Goal: Task Accomplishment & Management: Manage account settings

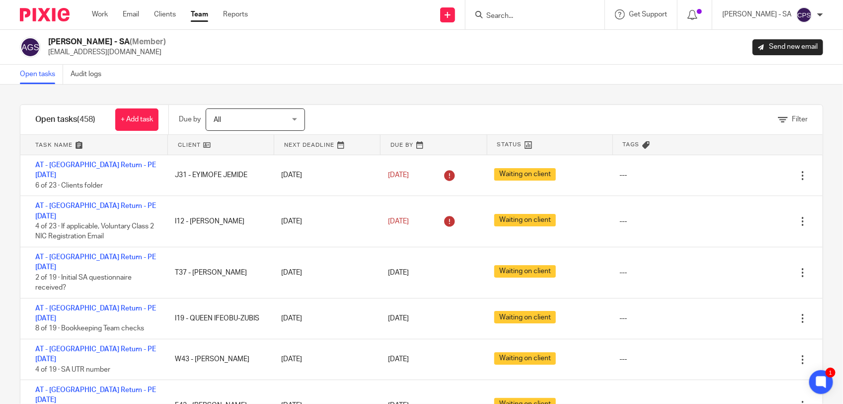
scroll to position [3852, 0]
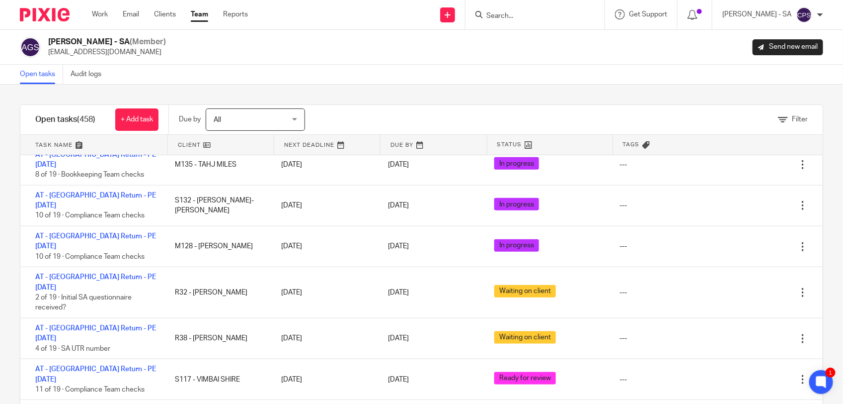
click at [533, 19] on input "Search" at bounding box center [530, 16] width 89 height 9
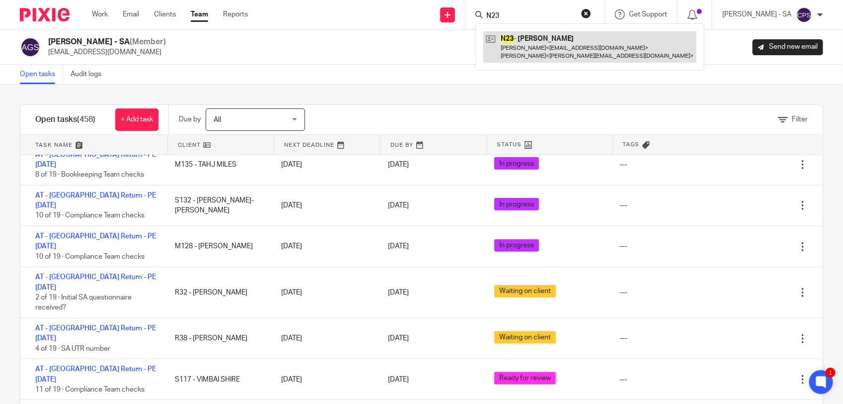
type input "N23"
click at [563, 46] on link at bounding box center [590, 46] width 213 height 31
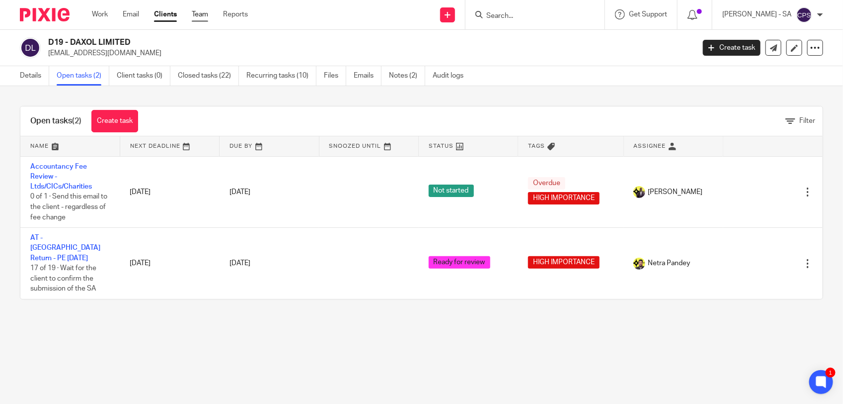
click at [206, 11] on link "Team" at bounding box center [200, 14] width 16 height 10
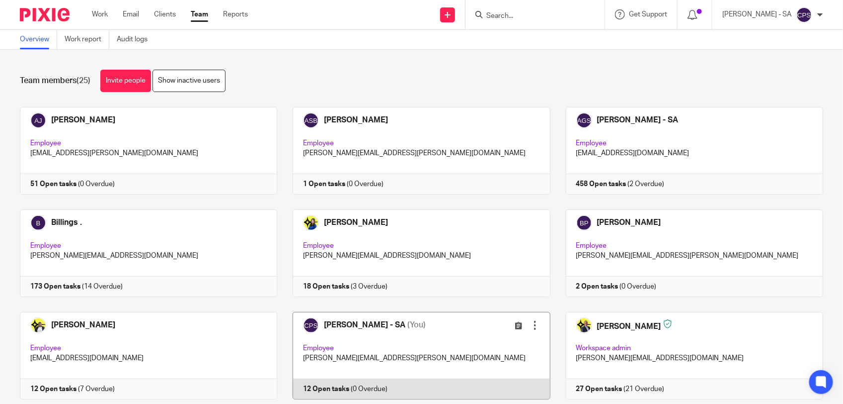
scroll to position [186, 0]
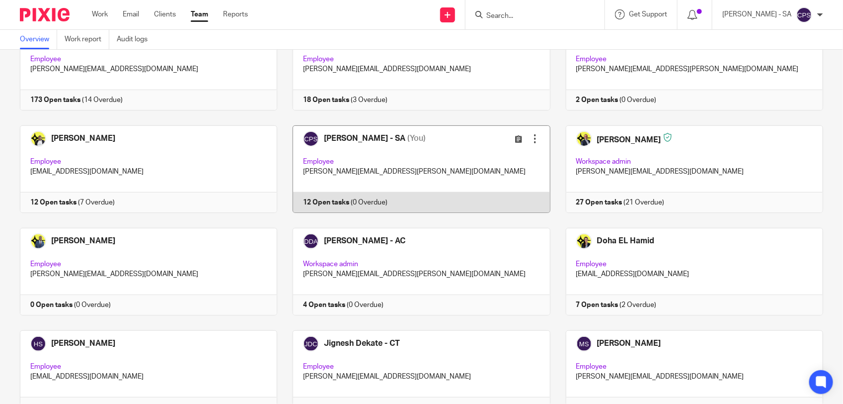
click at [463, 172] on link at bounding box center [413, 168] width 273 height 87
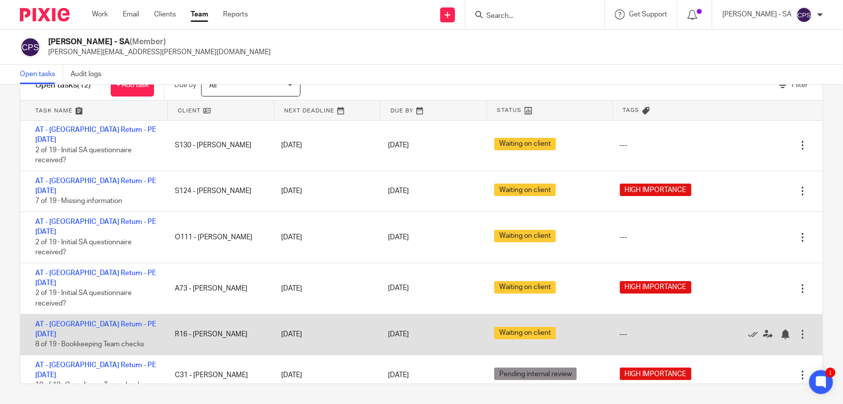
scroll to position [167, 0]
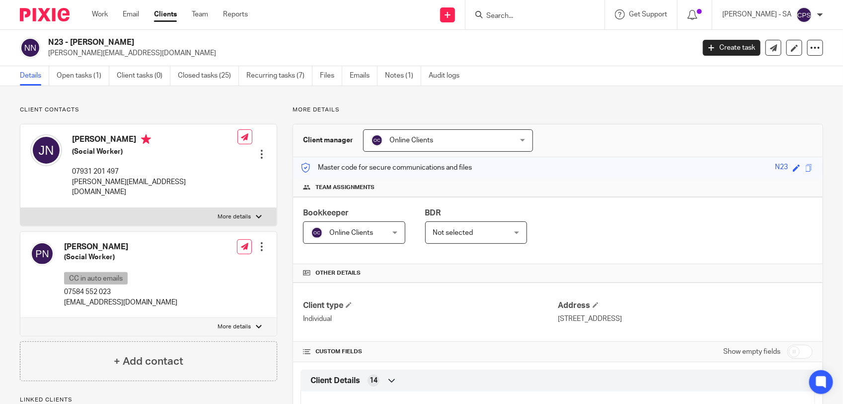
click at [70, 80] on link "Open tasks (1)" at bounding box center [83, 75] width 53 height 19
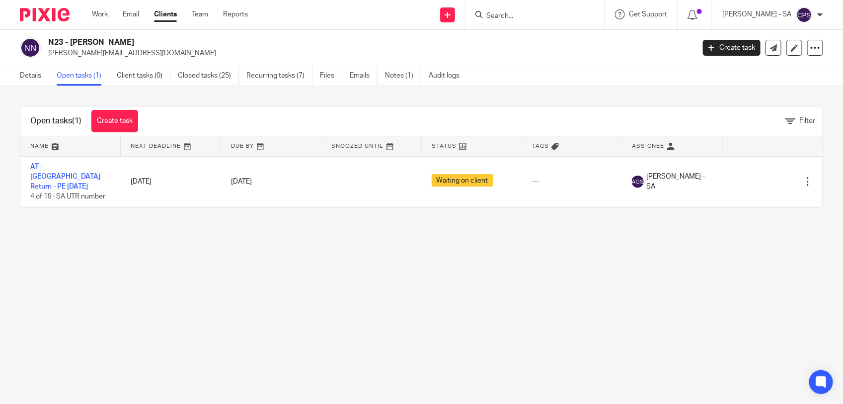
click at [58, 164] on link "AT - [GEOGRAPHIC_DATA] Return - PE [DATE]" at bounding box center [65, 176] width 70 height 27
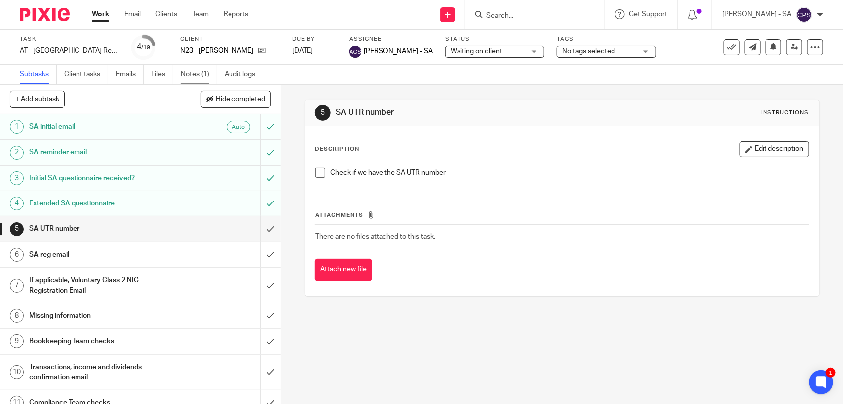
click at [209, 76] on link "Notes (1)" at bounding box center [199, 74] width 36 height 19
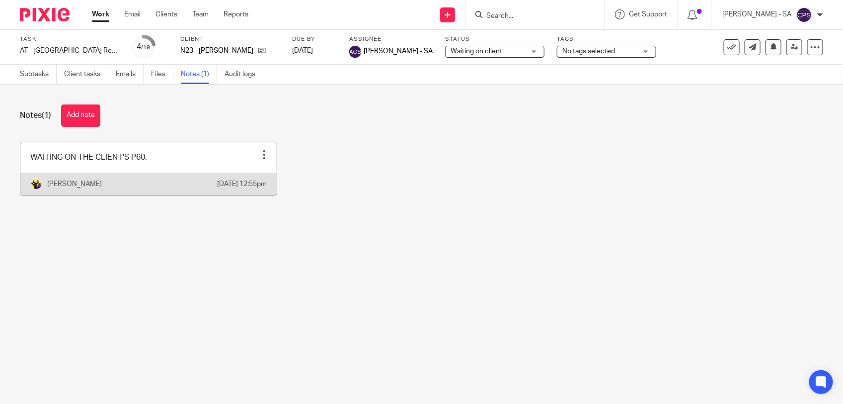
click at [192, 167] on link at bounding box center [148, 168] width 256 height 53
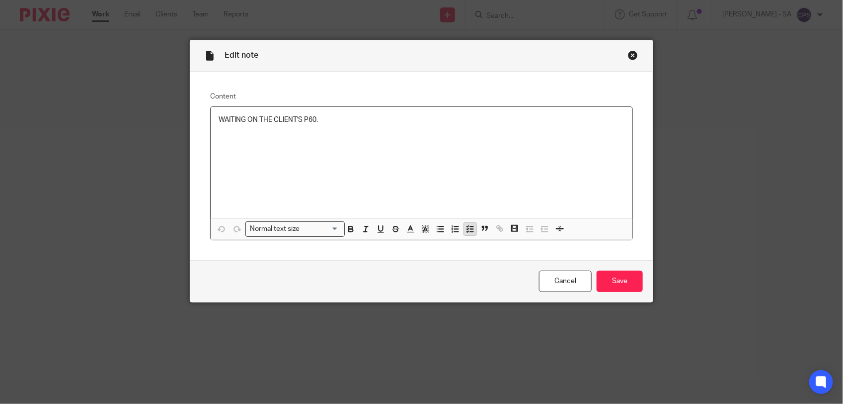
click at [470, 226] on line "button" at bounding box center [471, 226] width 3 height 0
drag, startPoint x: 209, startPoint y: 121, endPoint x: 333, endPoint y: 125, distance: 124.3
click at [333, 125] on div "WAITING ON THE CLIENT'S P60." at bounding box center [422, 162] width 422 height 111
click at [467, 227] on icon "button" at bounding box center [470, 228] width 9 height 9
click at [219, 120] on span at bounding box center [224, 120] width 10 height 10
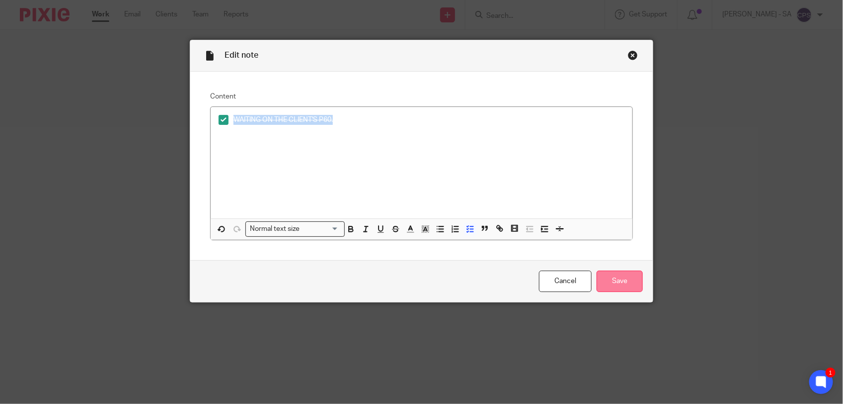
click at [601, 276] on input "Save" at bounding box center [620, 280] width 46 height 21
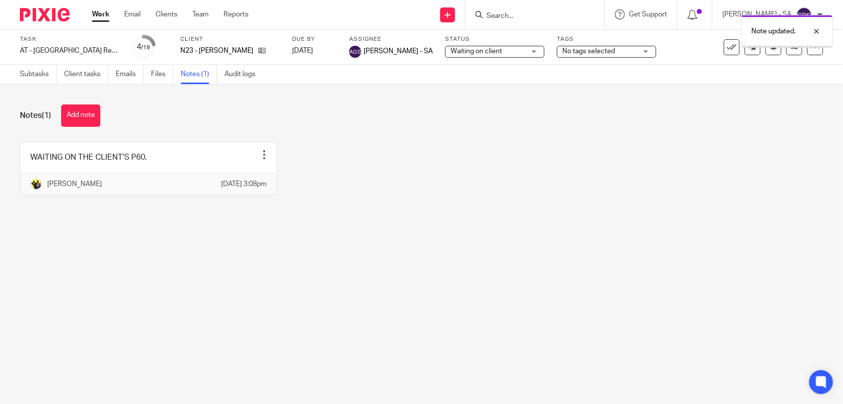
click at [454, 46] on div "Note updated." at bounding box center [628, 29] width 412 height 38
click at [458, 49] on span "Waiting on client" at bounding box center [477, 51] width 52 height 7
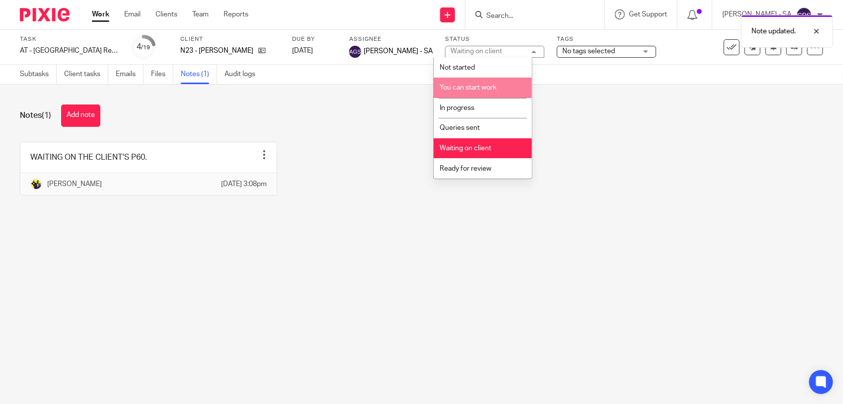
click at [476, 89] on span "You can start work" at bounding box center [468, 87] width 57 height 7
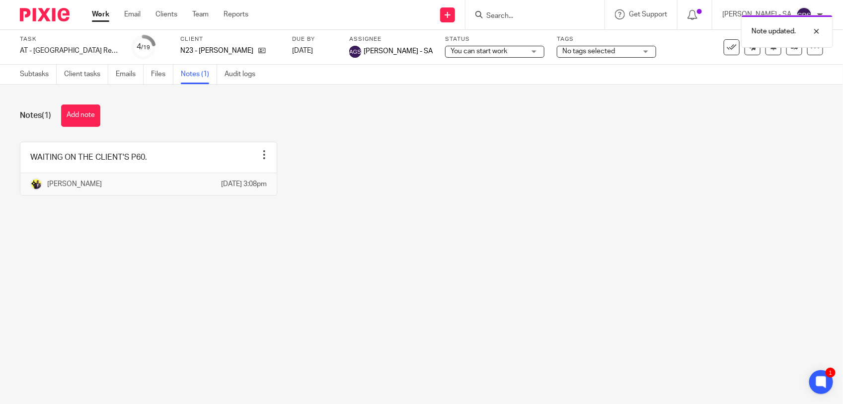
click at [502, 143] on div "WAITING ON THE CLIENT'S P60. Edit note Delete note Yemi Ajala 19 Aug 2025 3:08pm" at bounding box center [413, 176] width 819 height 69
click at [818, 30] on div at bounding box center [809, 31] width 27 height 12
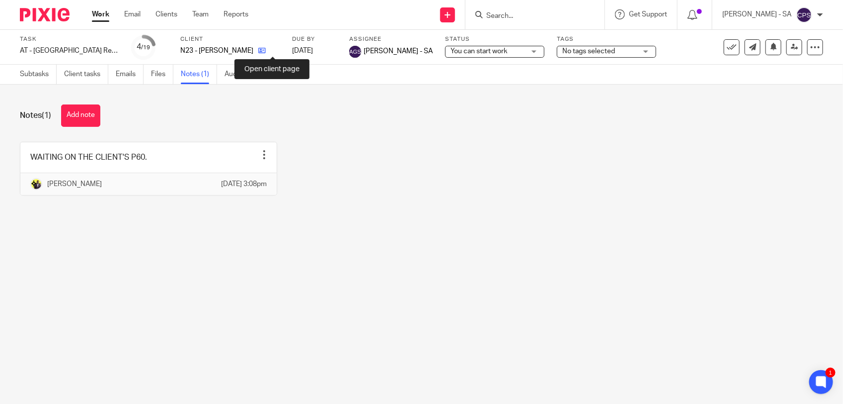
click at [266, 51] on icon at bounding box center [261, 50] width 7 height 7
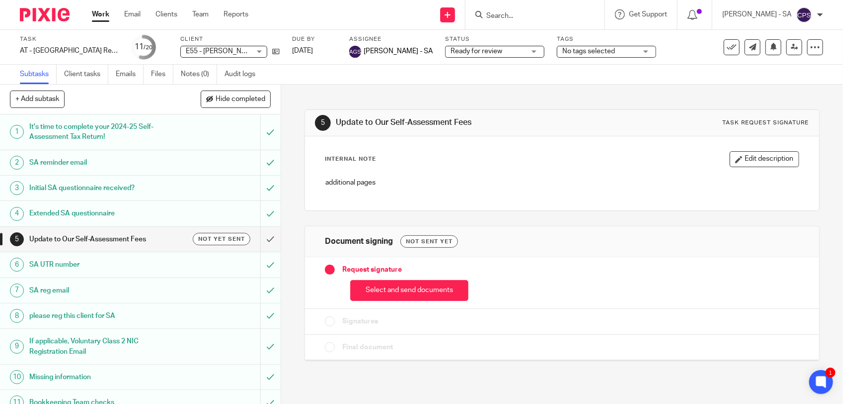
scroll to position [249, 0]
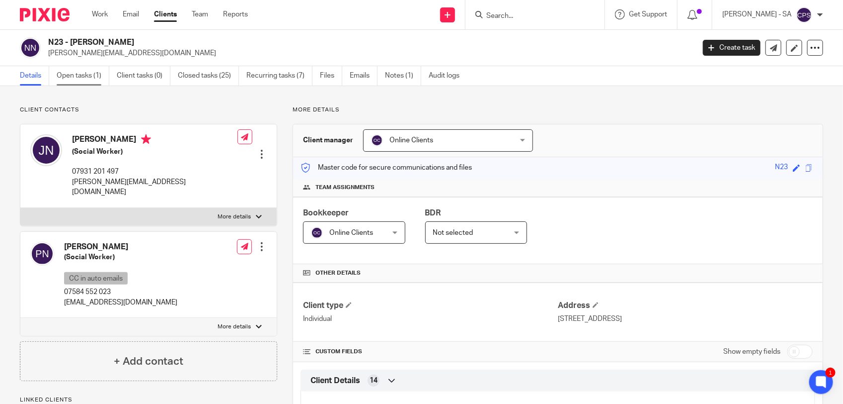
click at [85, 80] on link "Open tasks (1)" at bounding box center [83, 75] width 53 height 19
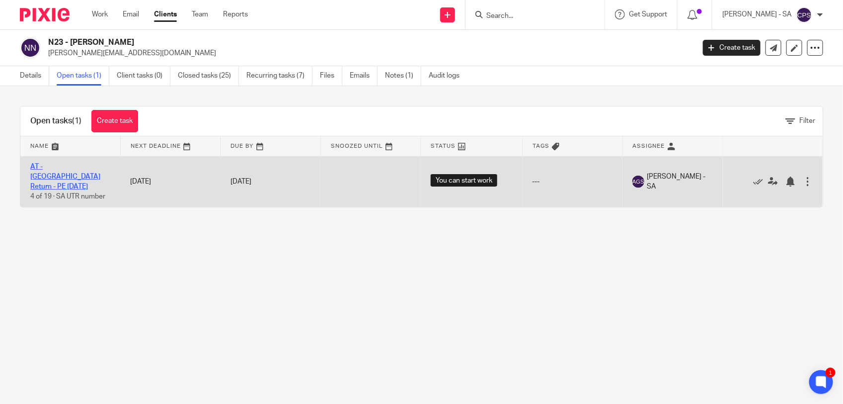
click at [88, 167] on link "AT - SA Return - PE 05-04-2025" at bounding box center [65, 176] width 70 height 27
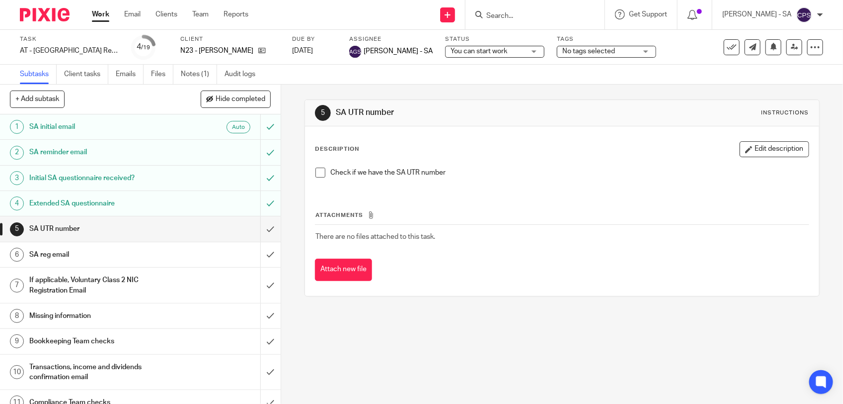
click at [460, 51] on span "You can start work" at bounding box center [479, 51] width 57 height 7
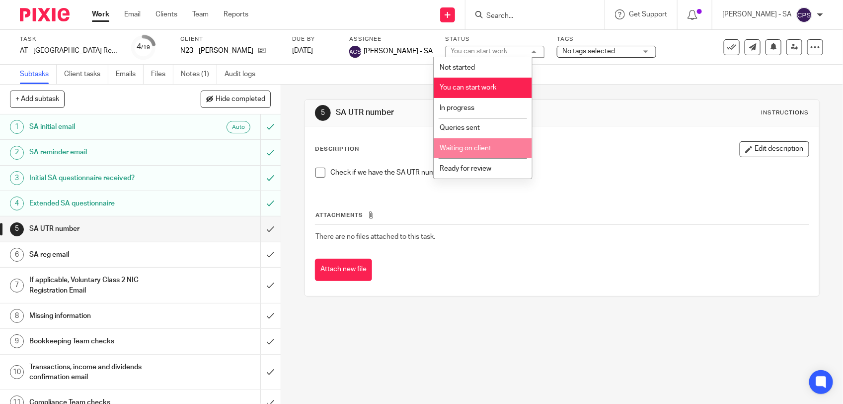
click at [466, 150] on span "Waiting on client" at bounding box center [466, 148] width 52 height 7
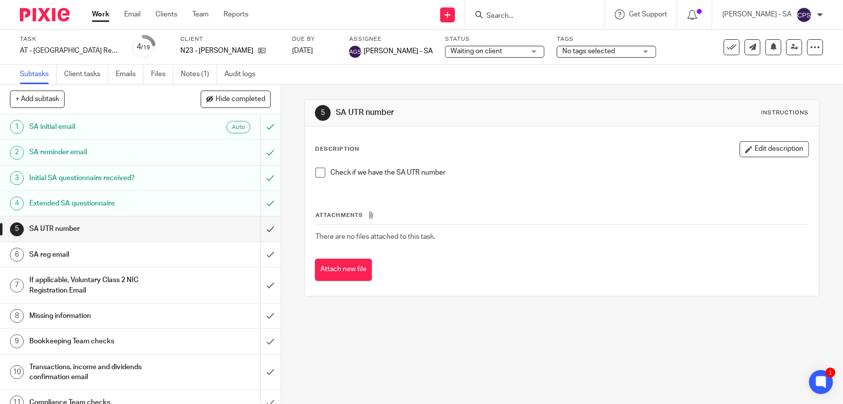
click at [114, 73] on ul "Subtasks Client tasks Emails Files Notes (1) Audit logs" at bounding box center [145, 74] width 250 height 19
click at [130, 80] on link "Emails" at bounding box center [130, 74] width 28 height 19
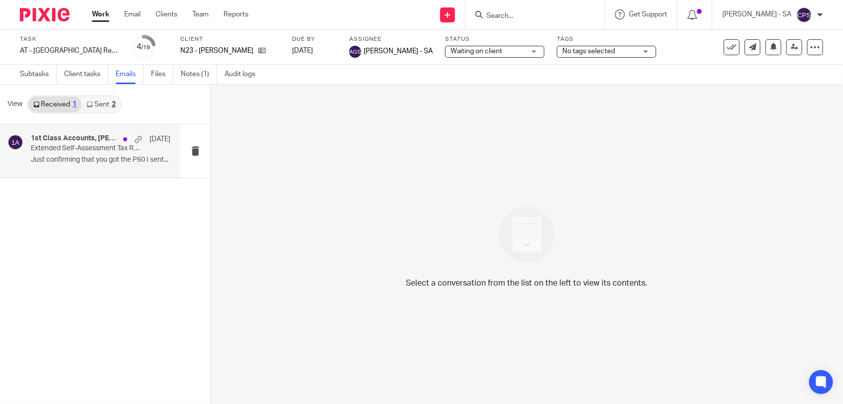
click at [82, 157] on p "Just confirming that you got the P60 I sent..." at bounding box center [101, 160] width 140 height 8
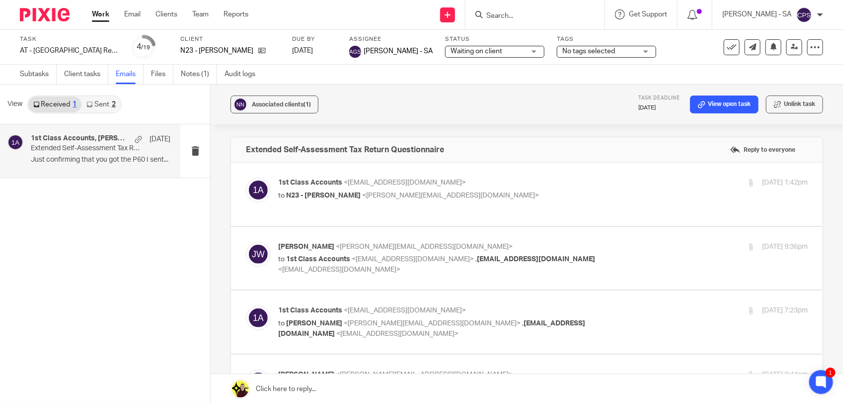
click at [554, 197] on p "to N23 - JACQUELINE NEWMAN <jackie.whates@btinternet.com>" at bounding box center [454, 195] width 353 height 10
checkbox input "true"
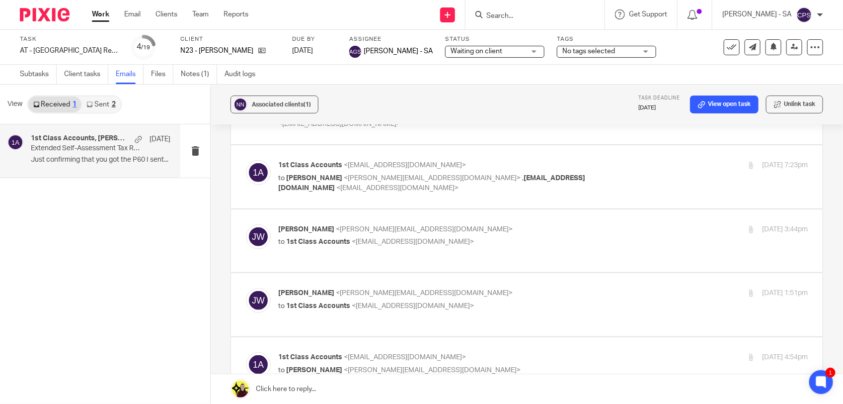
scroll to position [373, 0]
click at [36, 75] on link "Subtasks" at bounding box center [38, 74] width 37 height 19
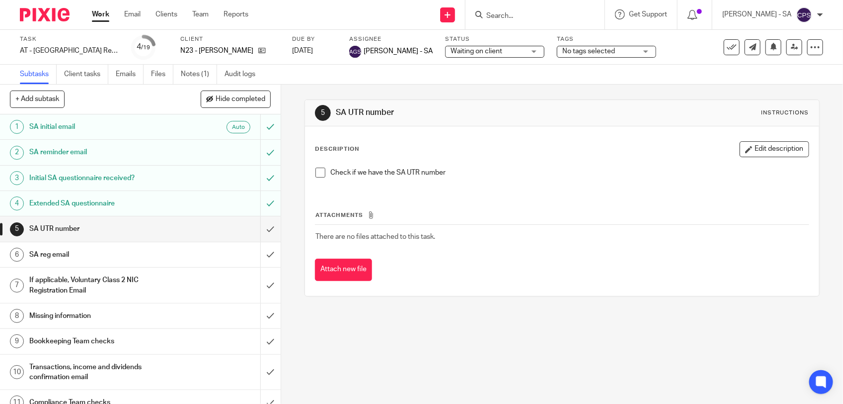
click at [106, 314] on h1 "Missing information" at bounding box center [103, 315] width 148 height 15
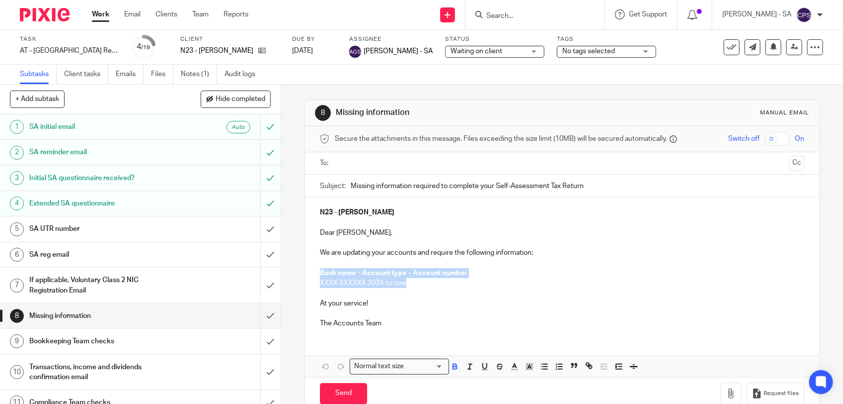
drag, startPoint x: 317, startPoint y: 268, endPoint x: 414, endPoint y: 282, distance: 98.4
click at [414, 282] on div "N23 - JACQUELINE NEWMAN Dear Jacqueline, We are updating your accounts and requ…" at bounding box center [562, 266] width 514 height 138
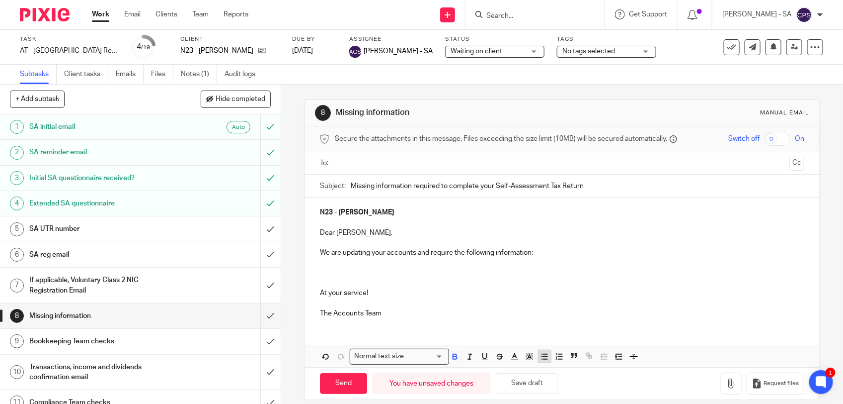
click at [540, 360] on icon "button" at bounding box center [544, 356] width 9 height 9
click at [411, 270] on p "Can you please provide" at bounding box center [572, 273] width 465 height 10
click at [191, 76] on link "Notes (1)" at bounding box center [199, 74] width 36 height 19
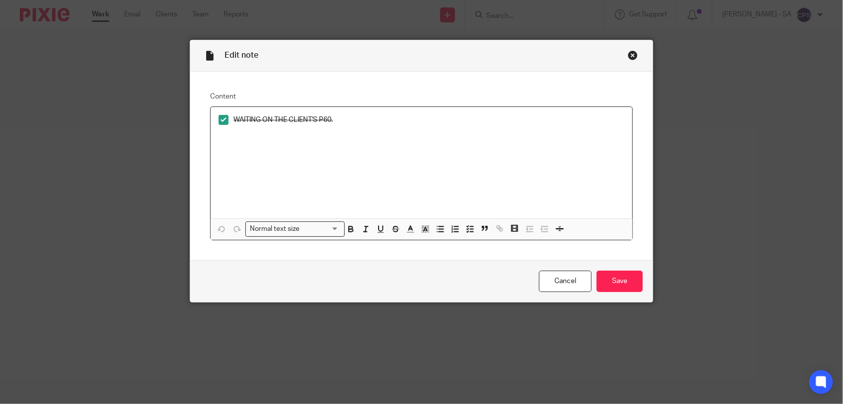
click at [219, 122] on span at bounding box center [224, 120] width 10 height 10
click at [615, 283] on input "Save" at bounding box center [620, 280] width 46 height 21
